Goal: Navigation & Orientation: Locate item on page

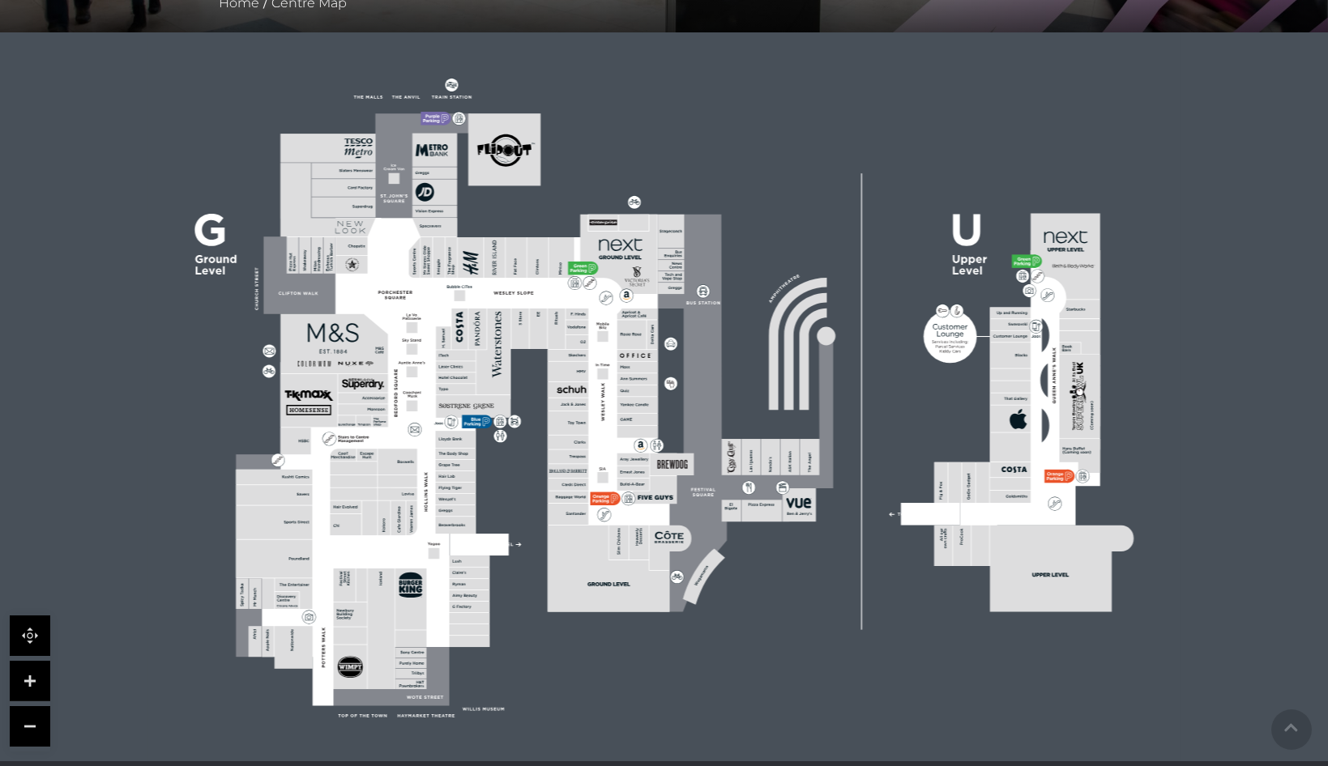
scroll to position [405, 0]
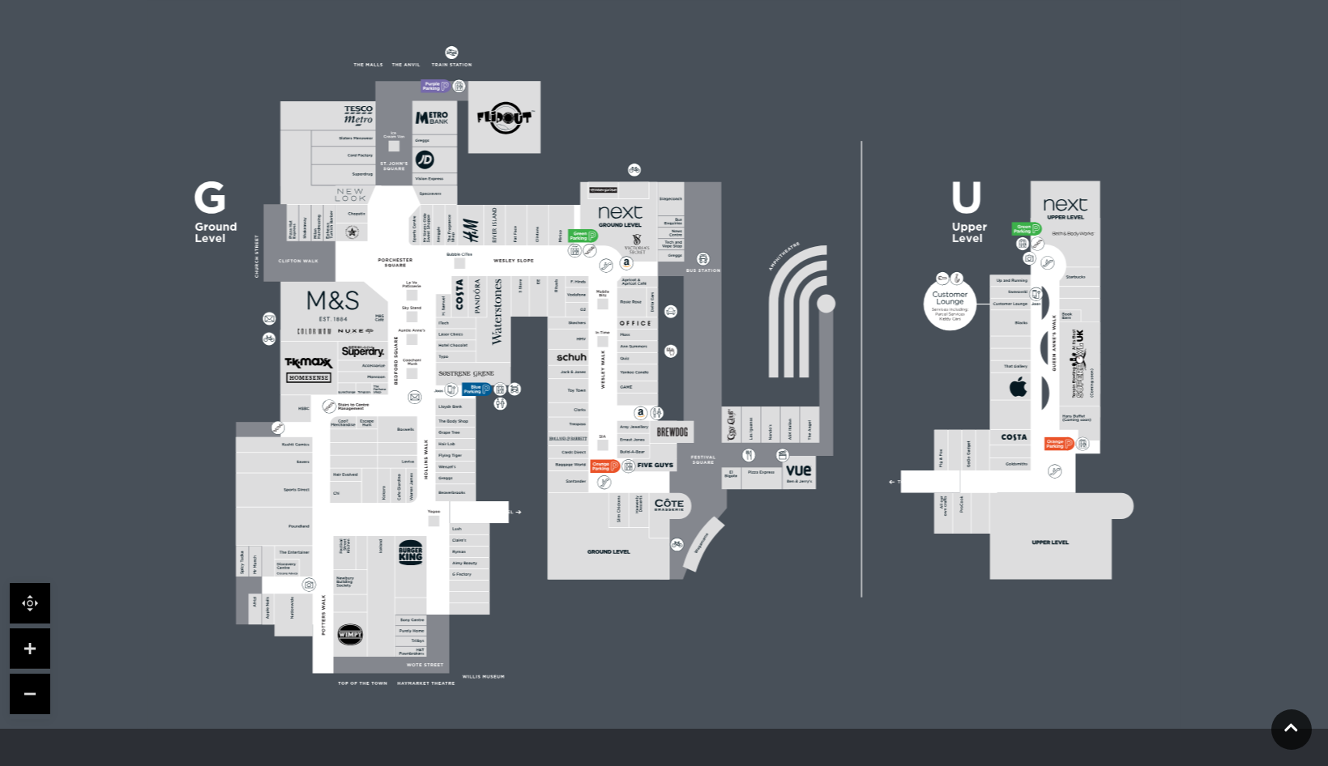
click at [36, 656] on link at bounding box center [30, 649] width 40 height 40
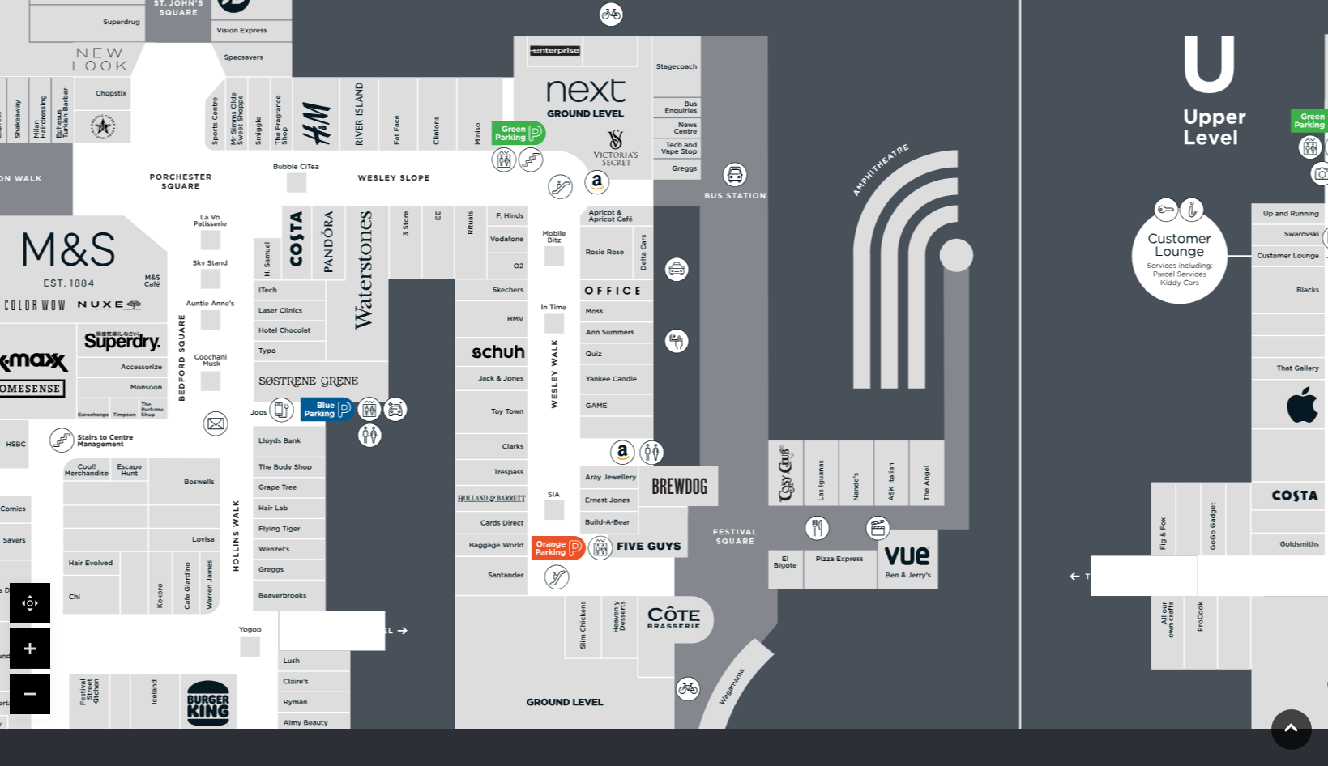
click at [36, 656] on link at bounding box center [30, 649] width 40 height 40
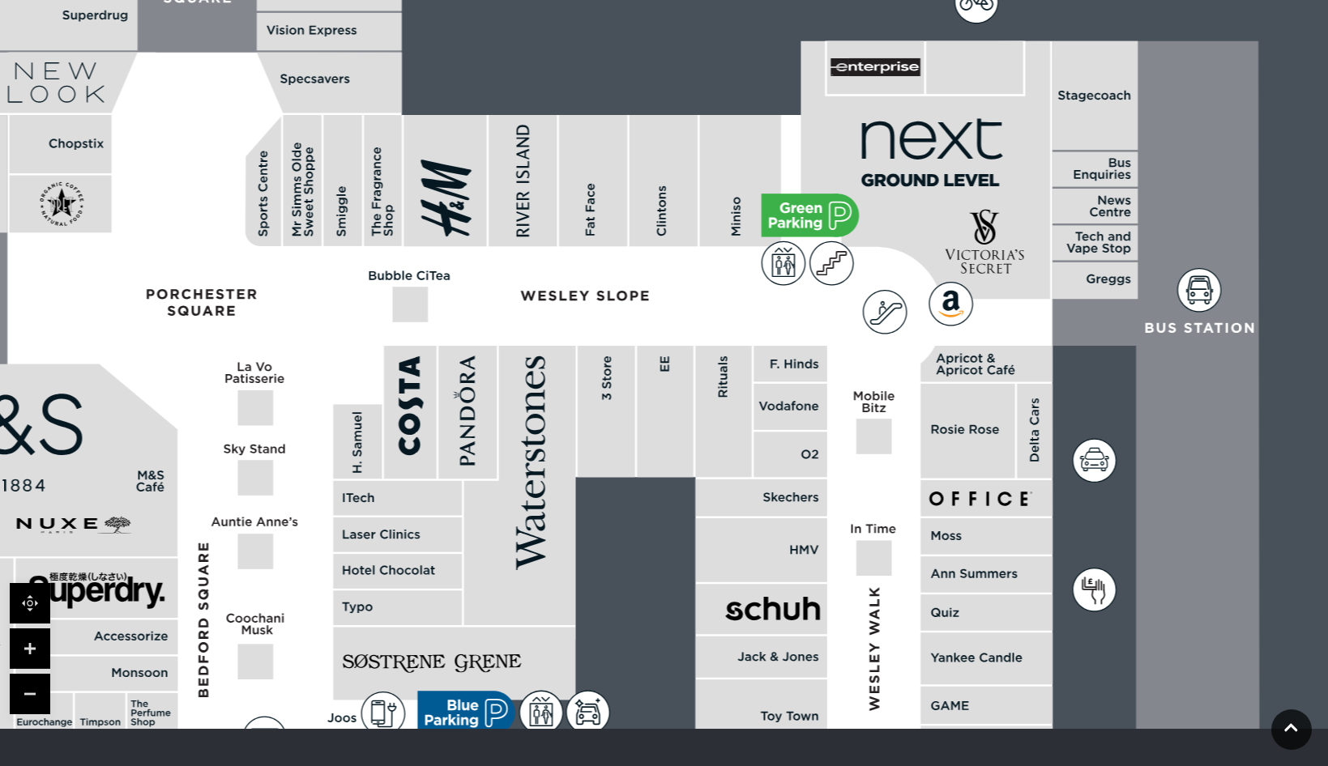
drag, startPoint x: 330, startPoint y: 398, endPoint x: 722, endPoint y: 658, distance: 471.1
click at [722, 658] on rect at bounding box center [761, 657] width 132 height 41
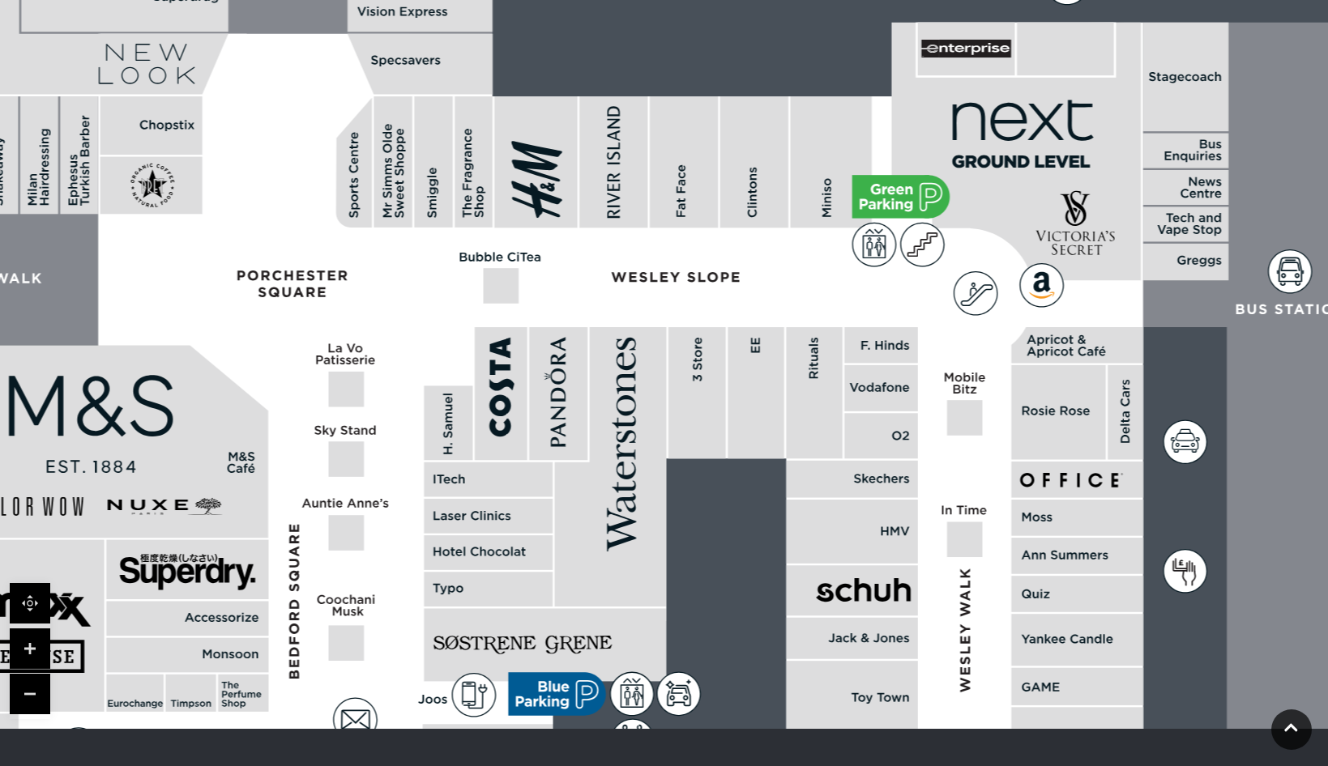
drag, startPoint x: 329, startPoint y: 569, endPoint x: 514, endPoint y: 533, distance: 188.1
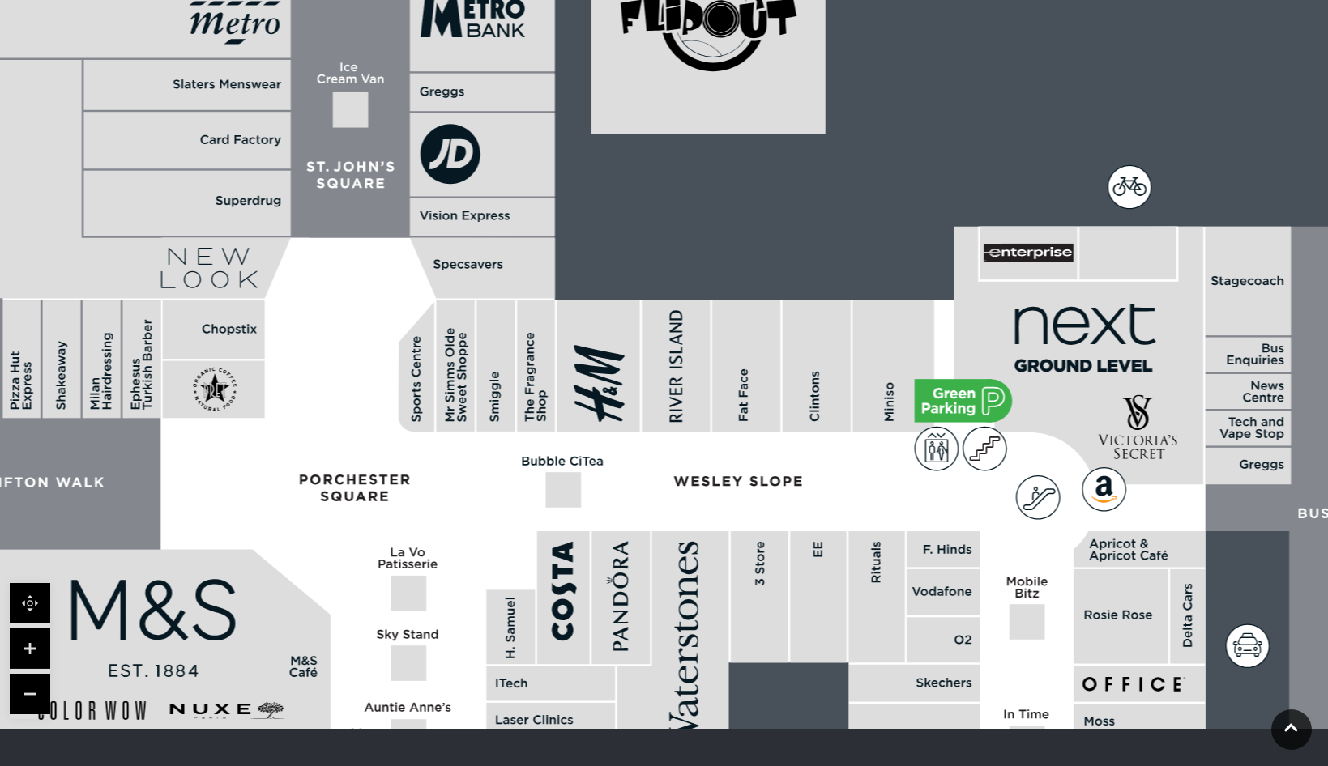
drag, startPoint x: 484, startPoint y: 354, endPoint x: 452, endPoint y: 576, distance: 224.2
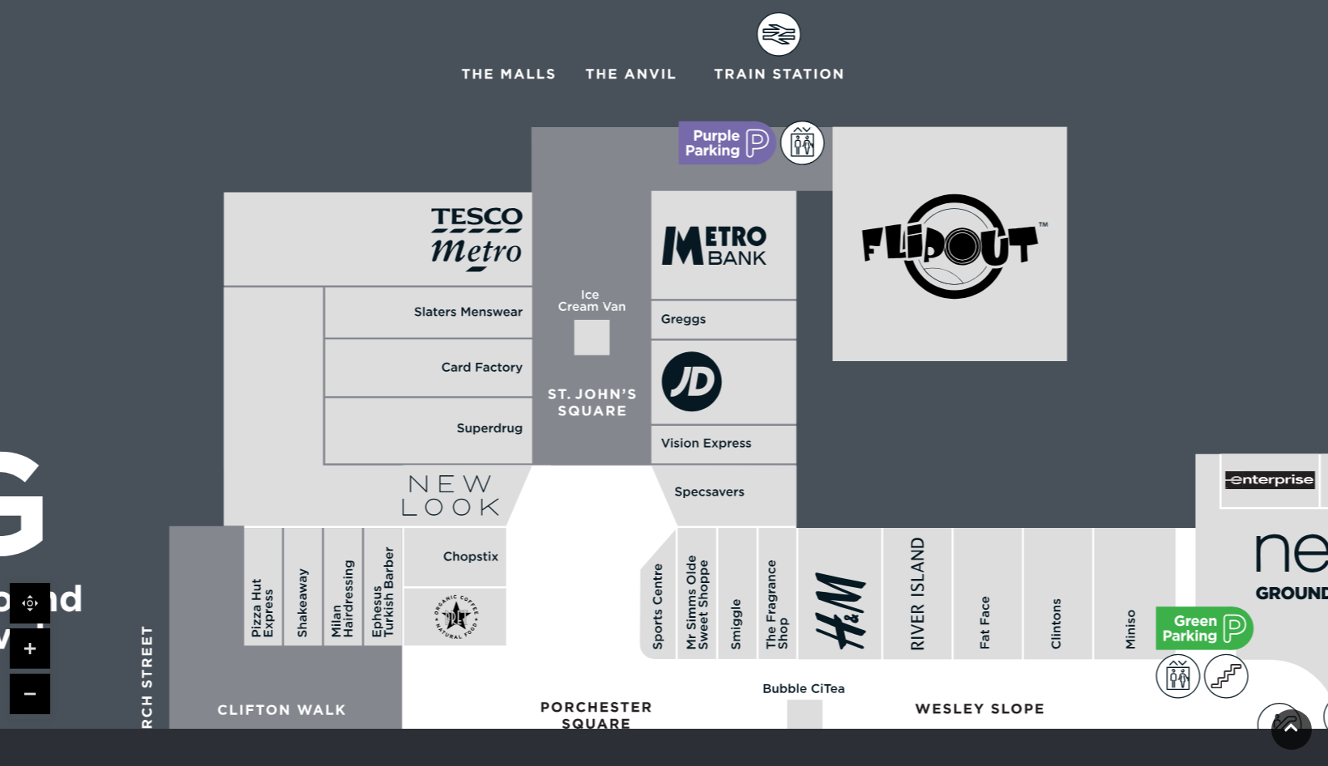
drag, startPoint x: 412, startPoint y: 323, endPoint x: 598, endPoint y: 325, distance: 185.5
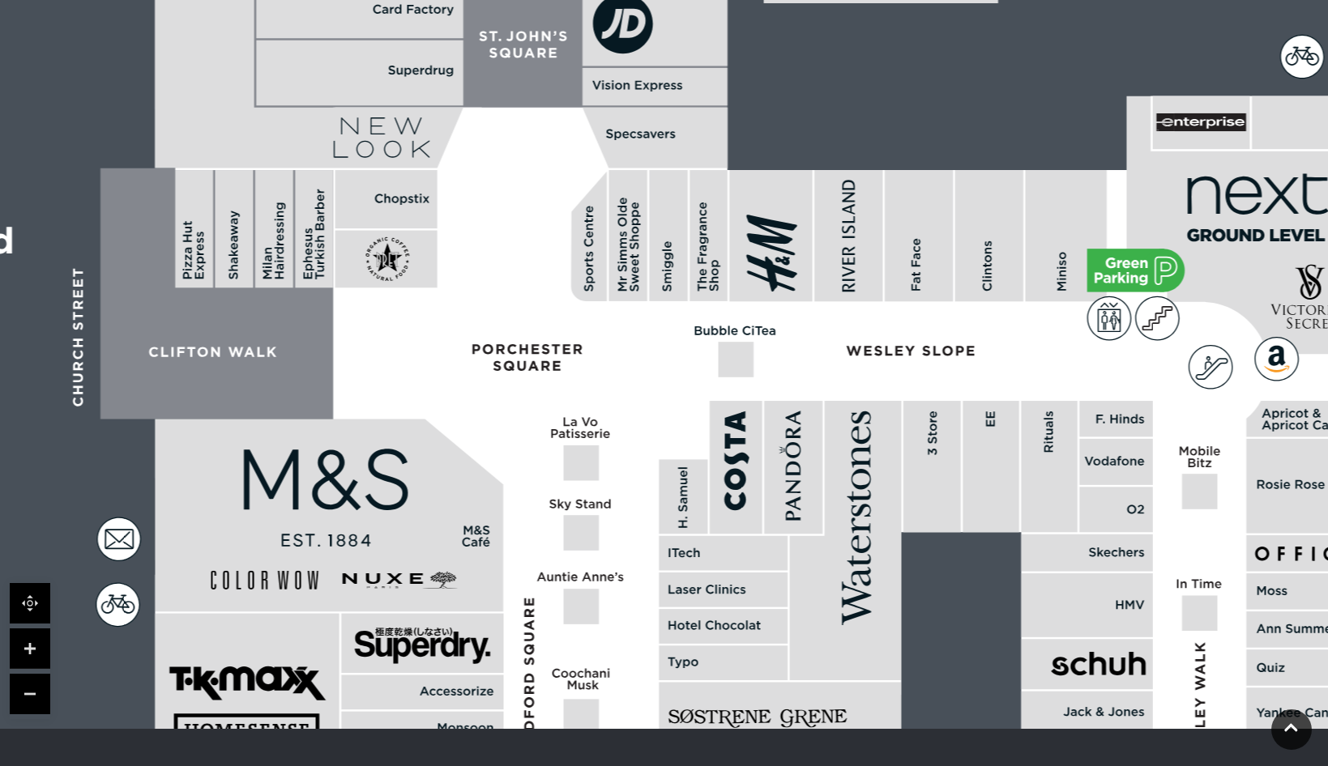
drag, startPoint x: 646, startPoint y: 569, endPoint x: 592, endPoint y: 389, distance: 187.6
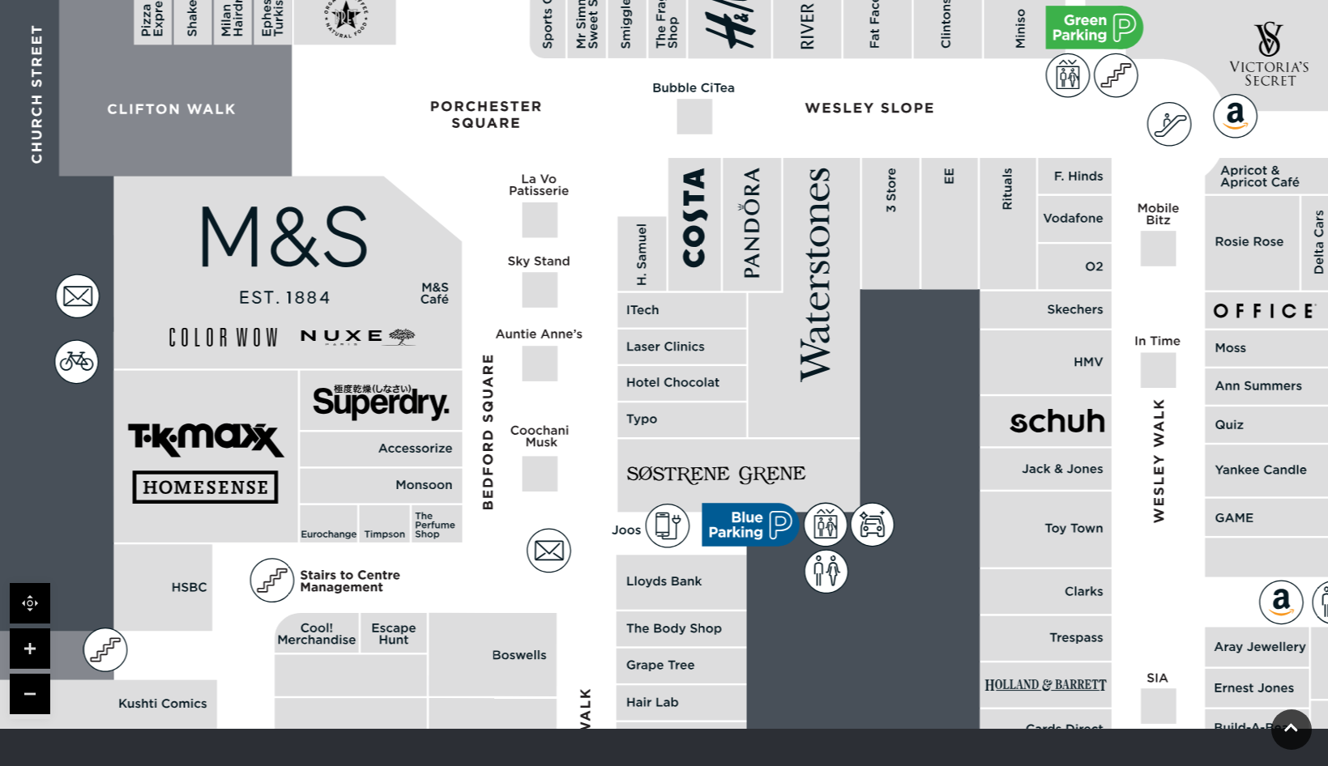
drag, startPoint x: 637, startPoint y: 555, endPoint x: 596, endPoint y: 312, distance: 246.5
click at [596, 312] on polygon at bounding box center [683, 619] width 1429 height 1656
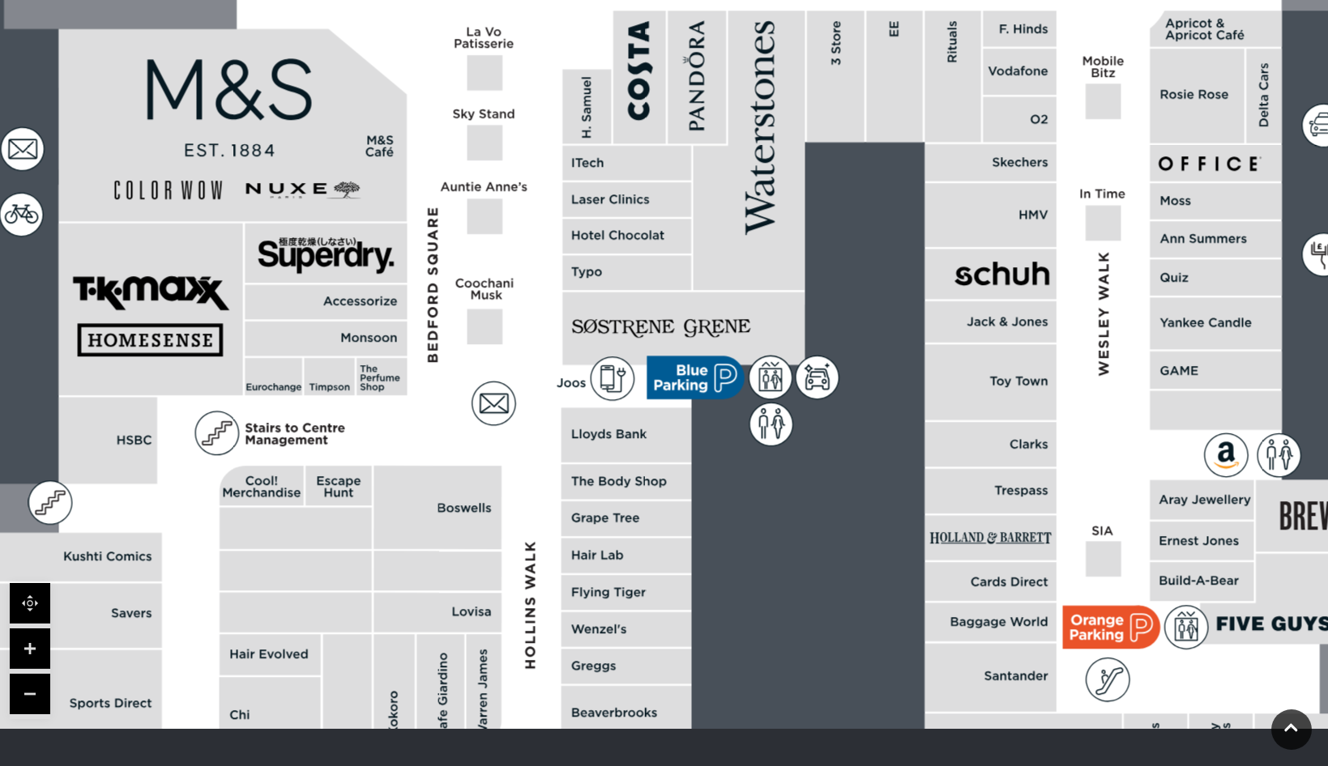
drag, startPoint x: 629, startPoint y: 430, endPoint x: 596, endPoint y: 330, distance: 105.8
click at [596, 357] on icon at bounding box center [611, 378] width 43 height 43
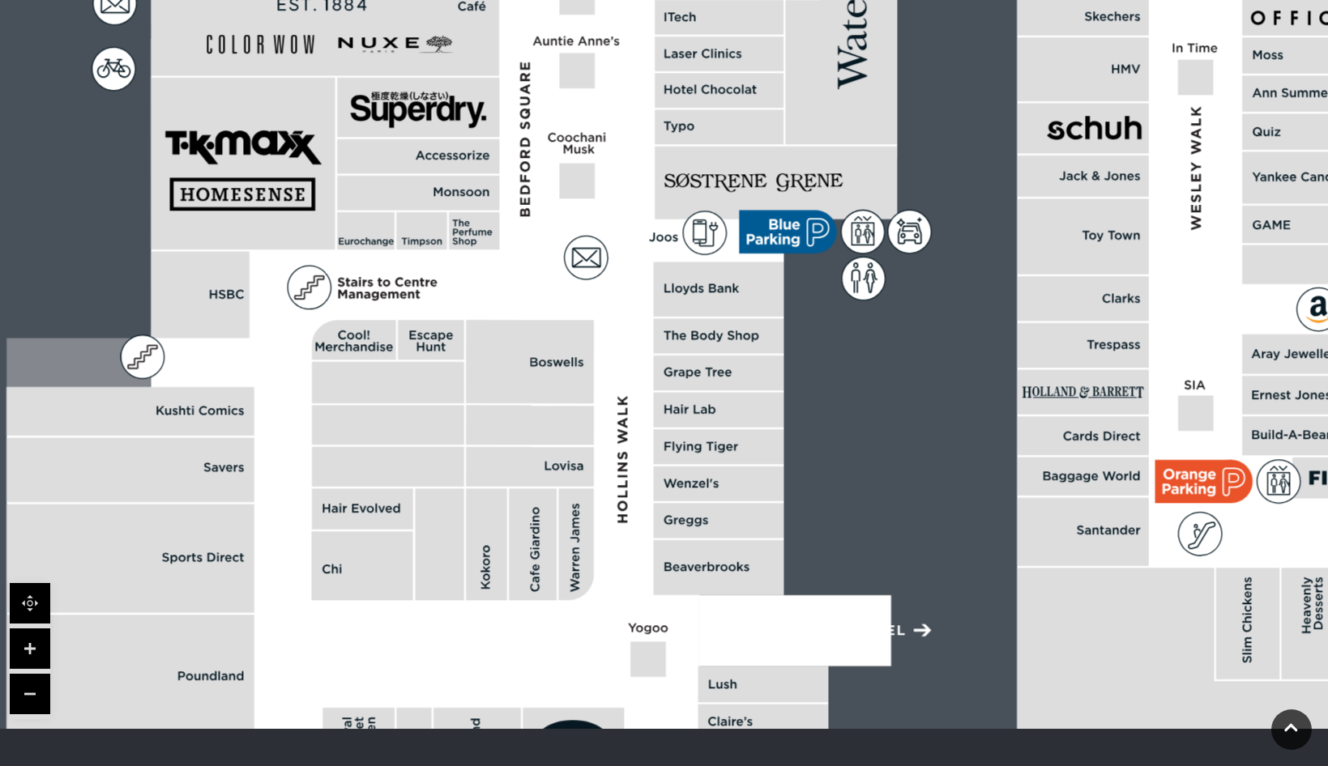
drag, startPoint x: 531, startPoint y: 547, endPoint x: 711, endPoint y: 354, distance: 263.6
click at [710, 356] on polygon at bounding box center [720, 326] width 1429 height 1656
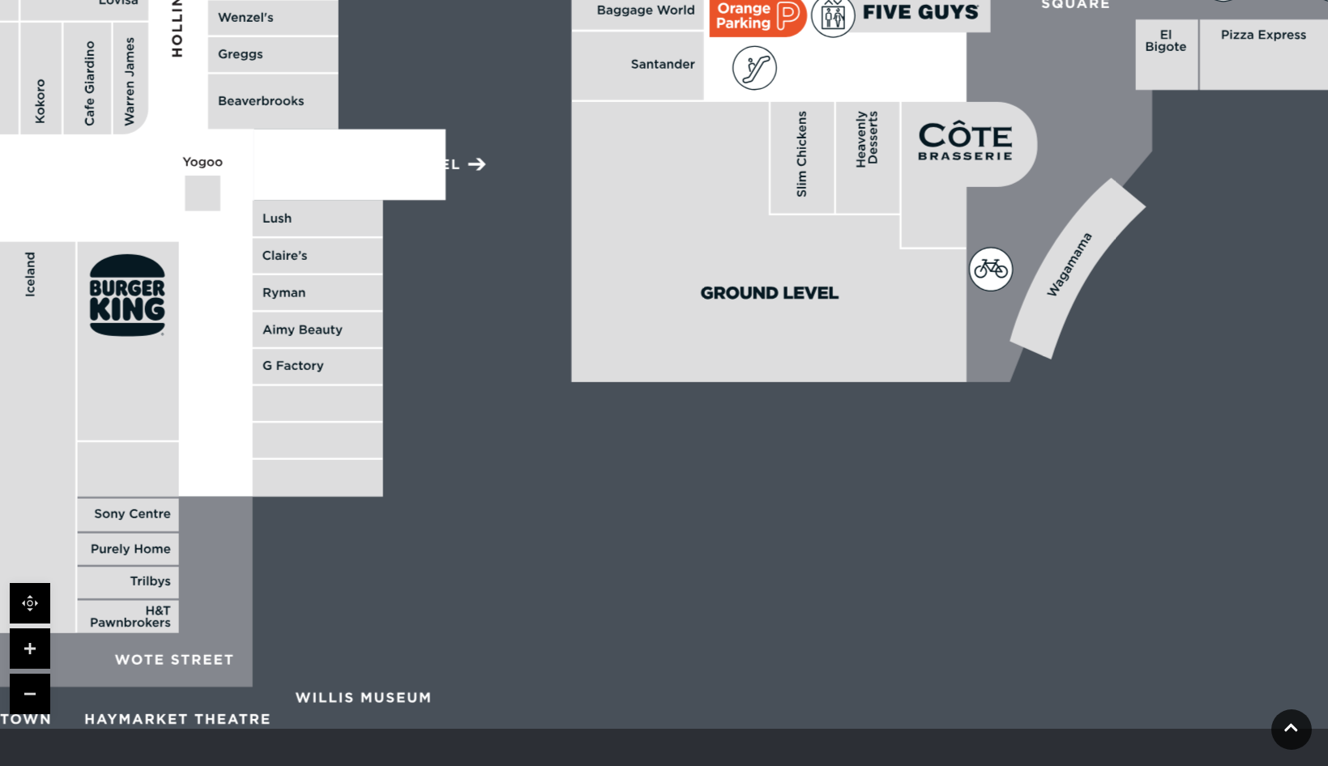
drag, startPoint x: 948, startPoint y: 584, endPoint x: 347, endPoint y: 261, distance: 681.7
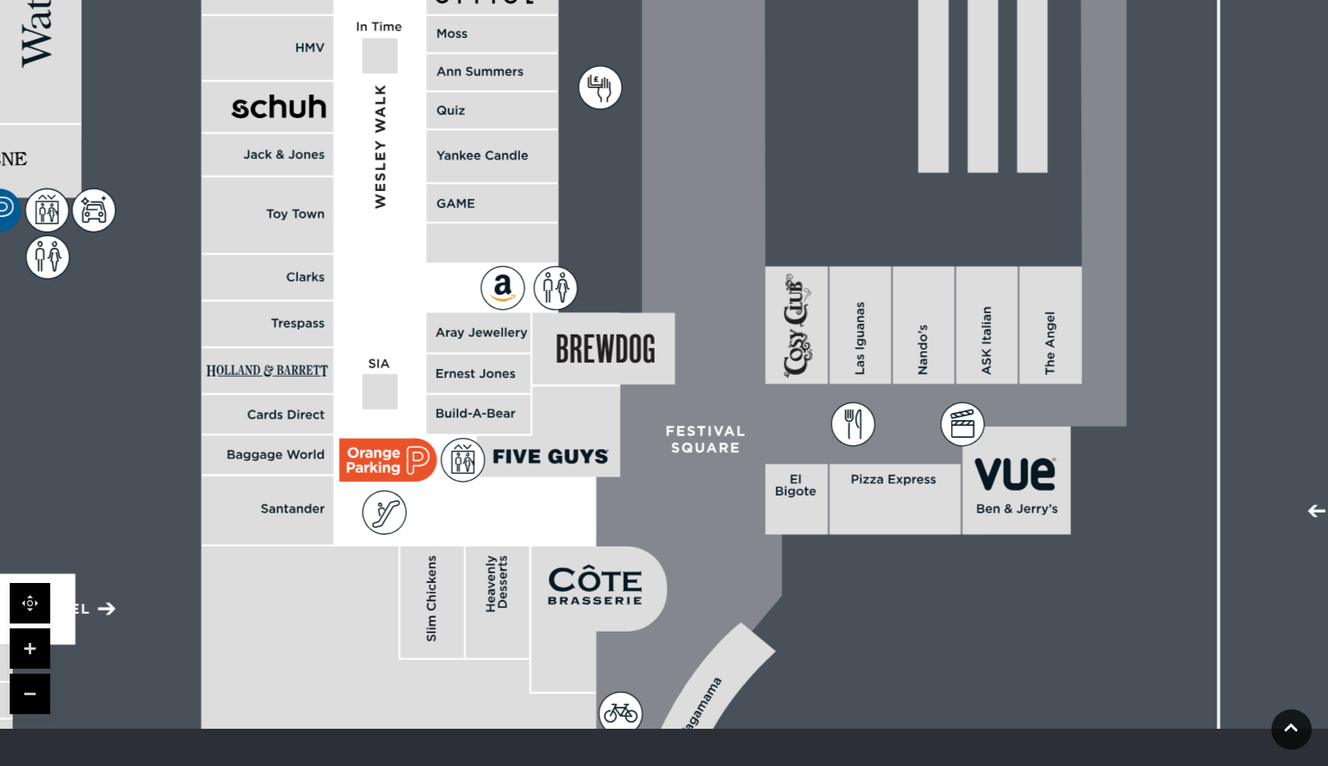
drag, startPoint x: 835, startPoint y: 207, endPoint x: 543, endPoint y: 629, distance: 514.1
click at [543, 629] on icon at bounding box center [599, 619] width 136 height 145
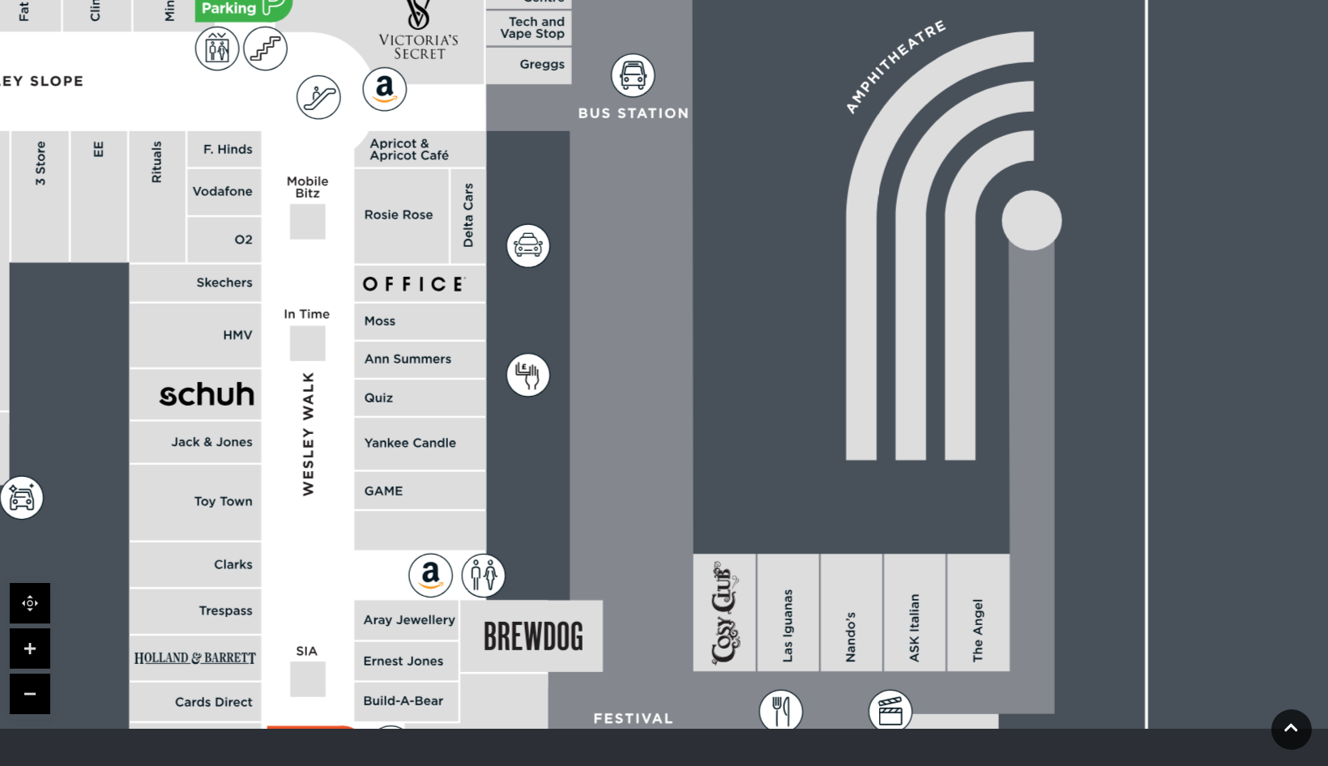
drag, startPoint x: 613, startPoint y: 377, endPoint x: 540, endPoint y: 665, distance: 297.4
click at [540, 665] on rect at bounding box center [531, 636] width 143 height 72
